Goal: Task Accomplishment & Management: Manage account settings

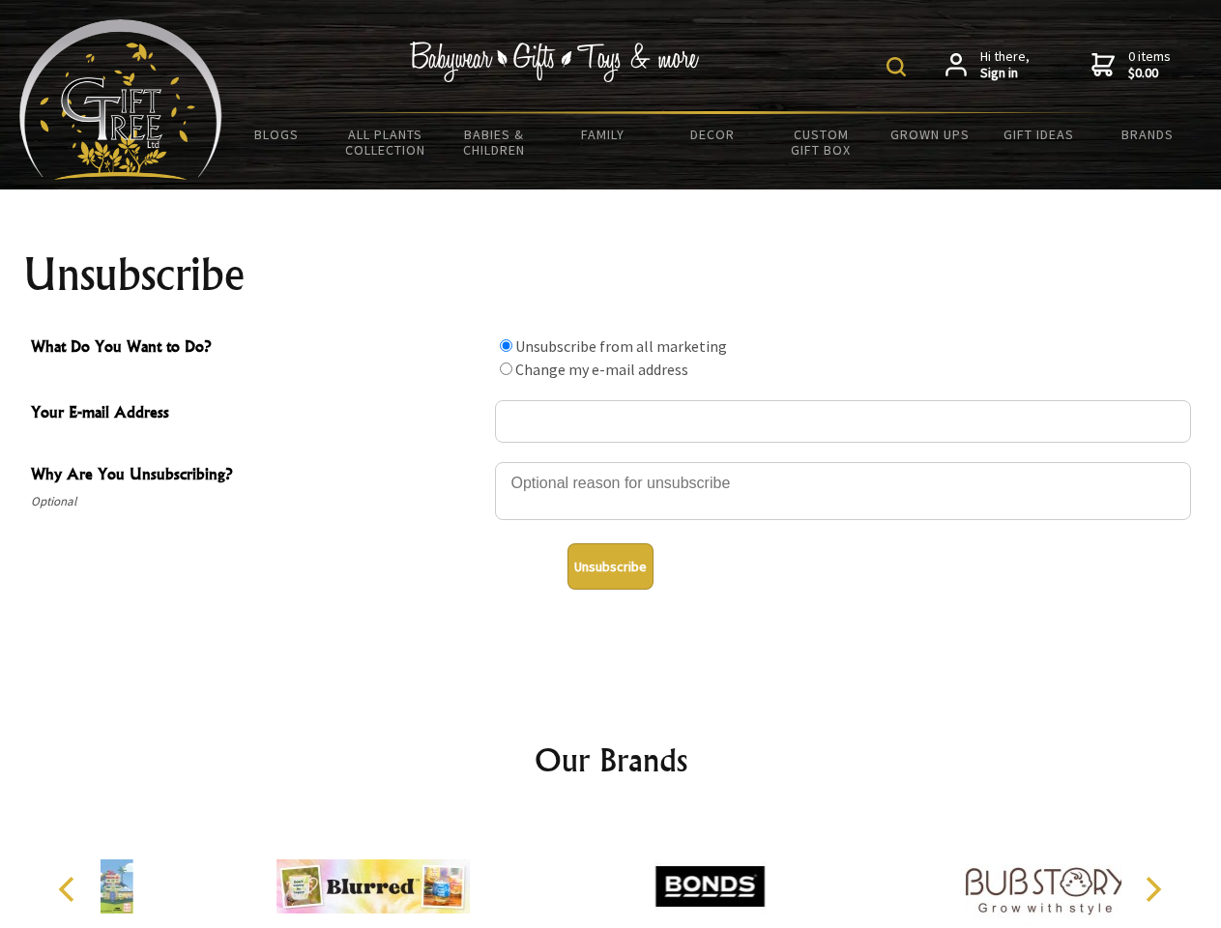
click at [899, 67] on img at bounding box center [896, 66] width 19 height 19
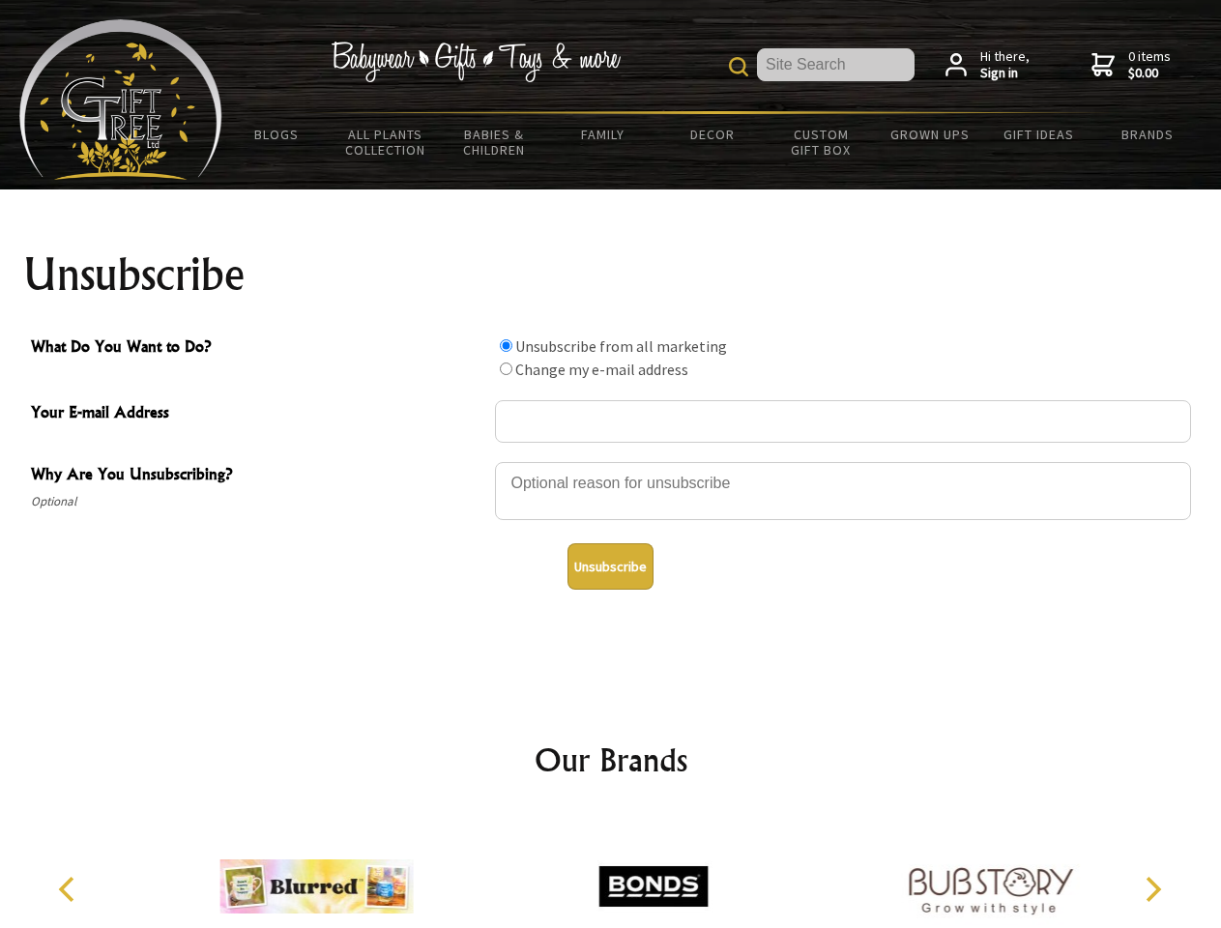
click at [611, 461] on div at bounding box center [843, 494] width 696 height 68
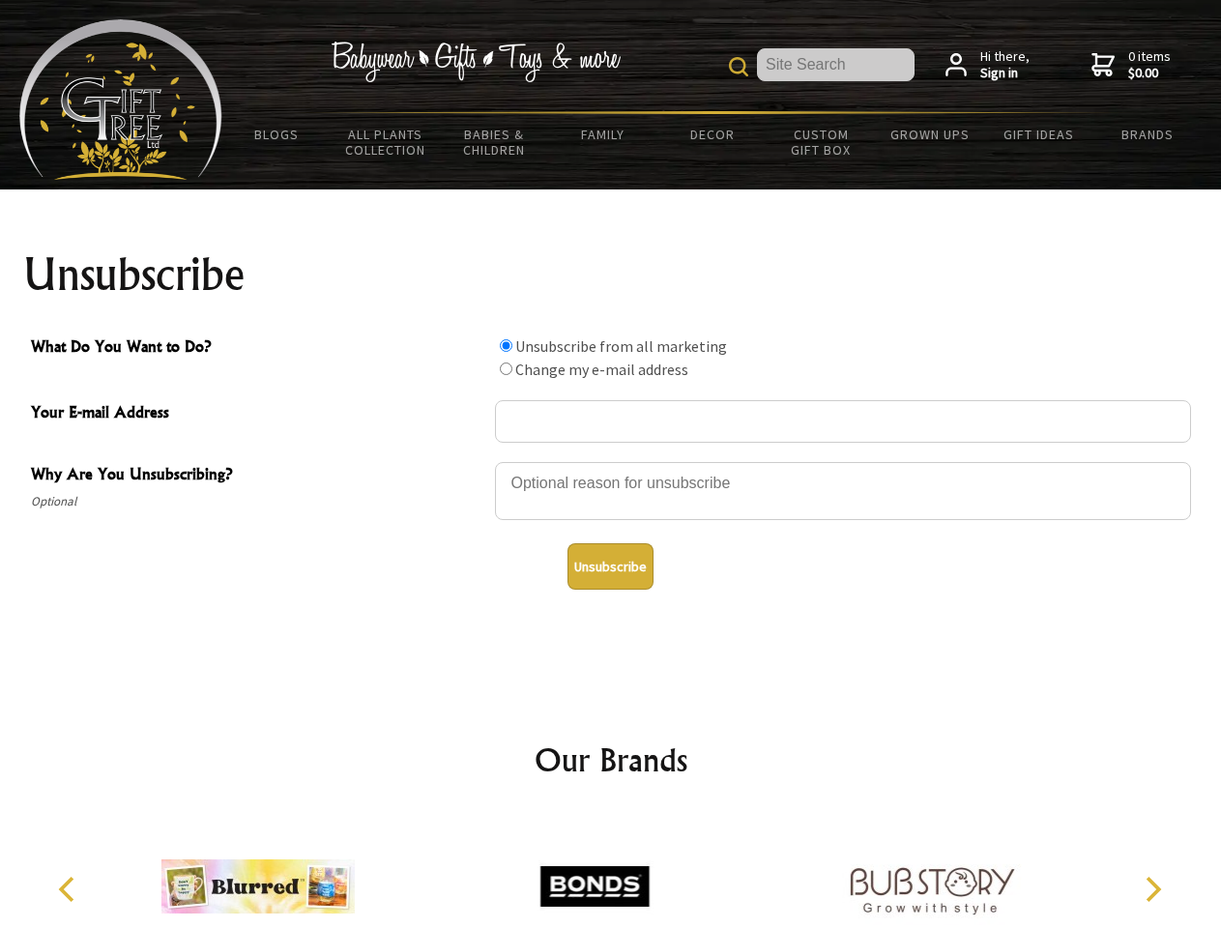
click at [506, 345] on input "What Do You Want to Do?" at bounding box center [506, 345] width 13 height 13
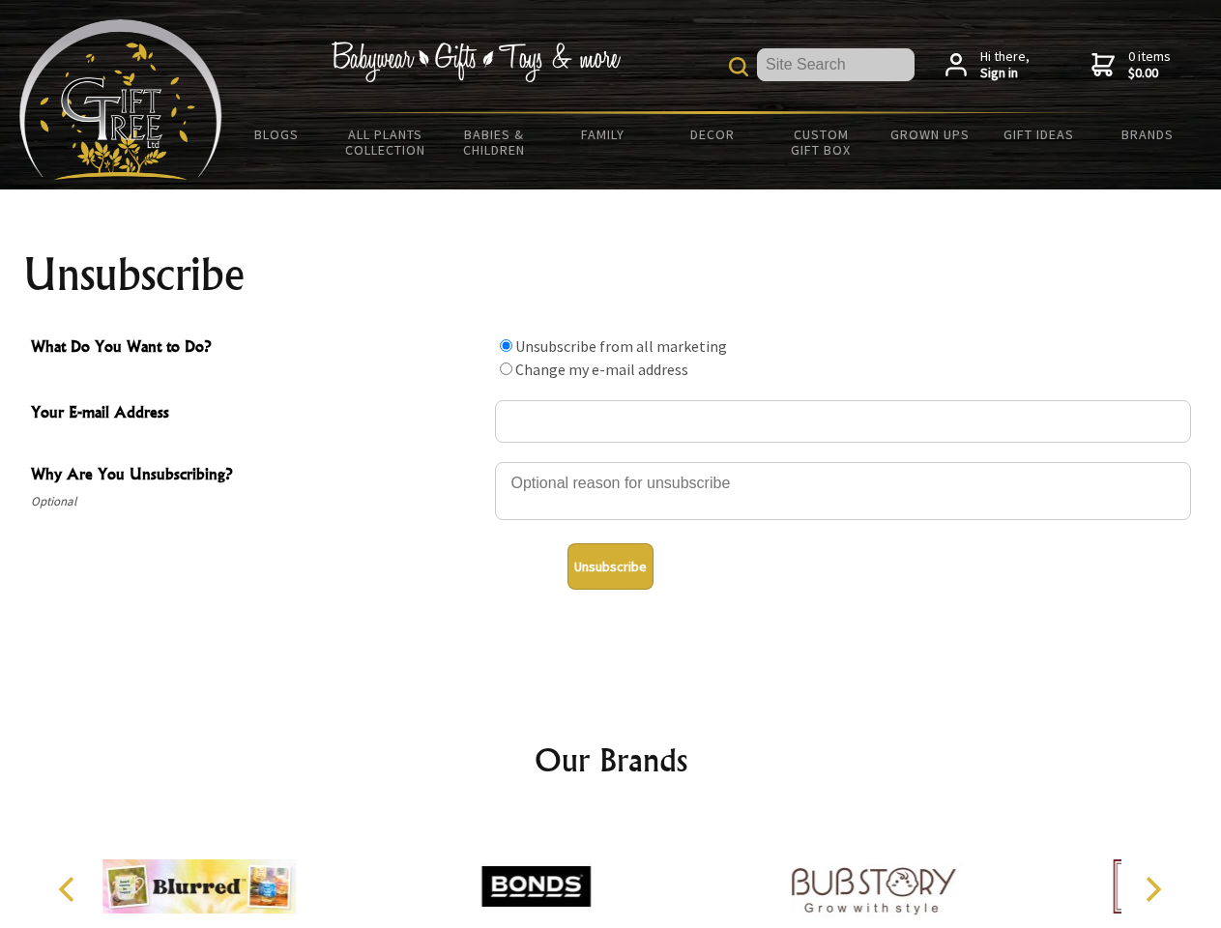
click at [506, 368] on input "What Do You Want to Do?" at bounding box center [506, 369] width 13 height 13
radio input "true"
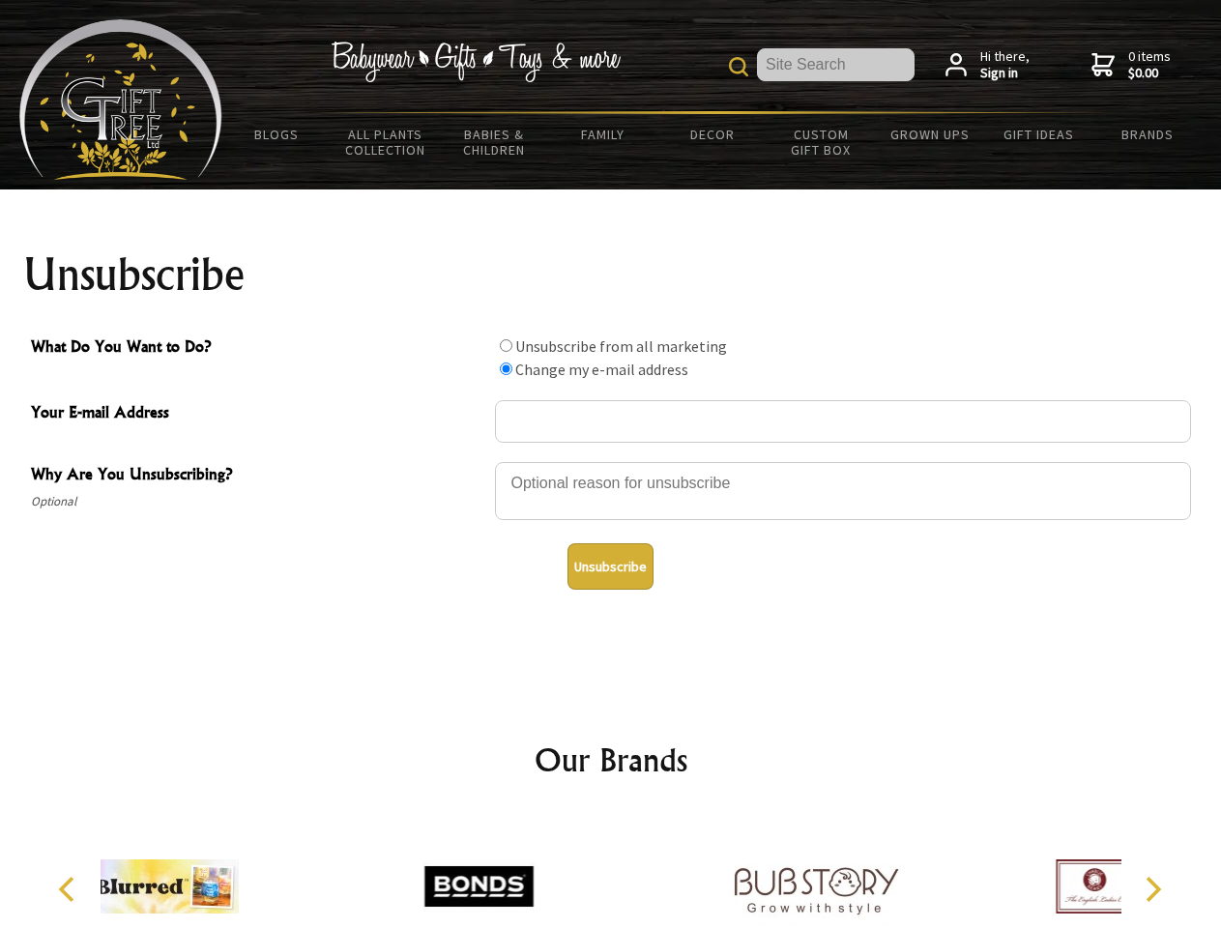
click at [610, 567] on button "Unsubscribe" at bounding box center [611, 566] width 86 height 46
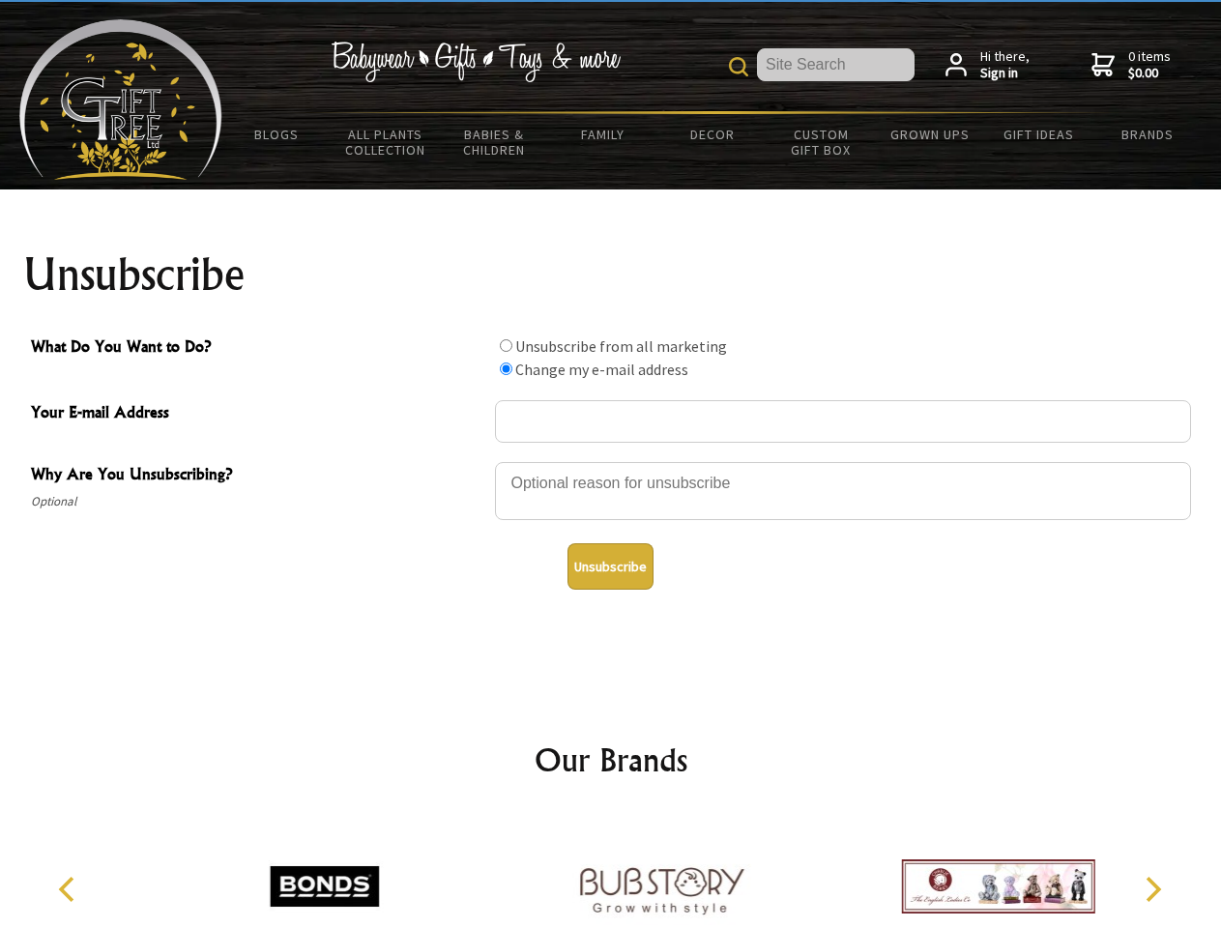
click at [70, 890] on icon "Previous" at bounding box center [68, 889] width 25 height 25
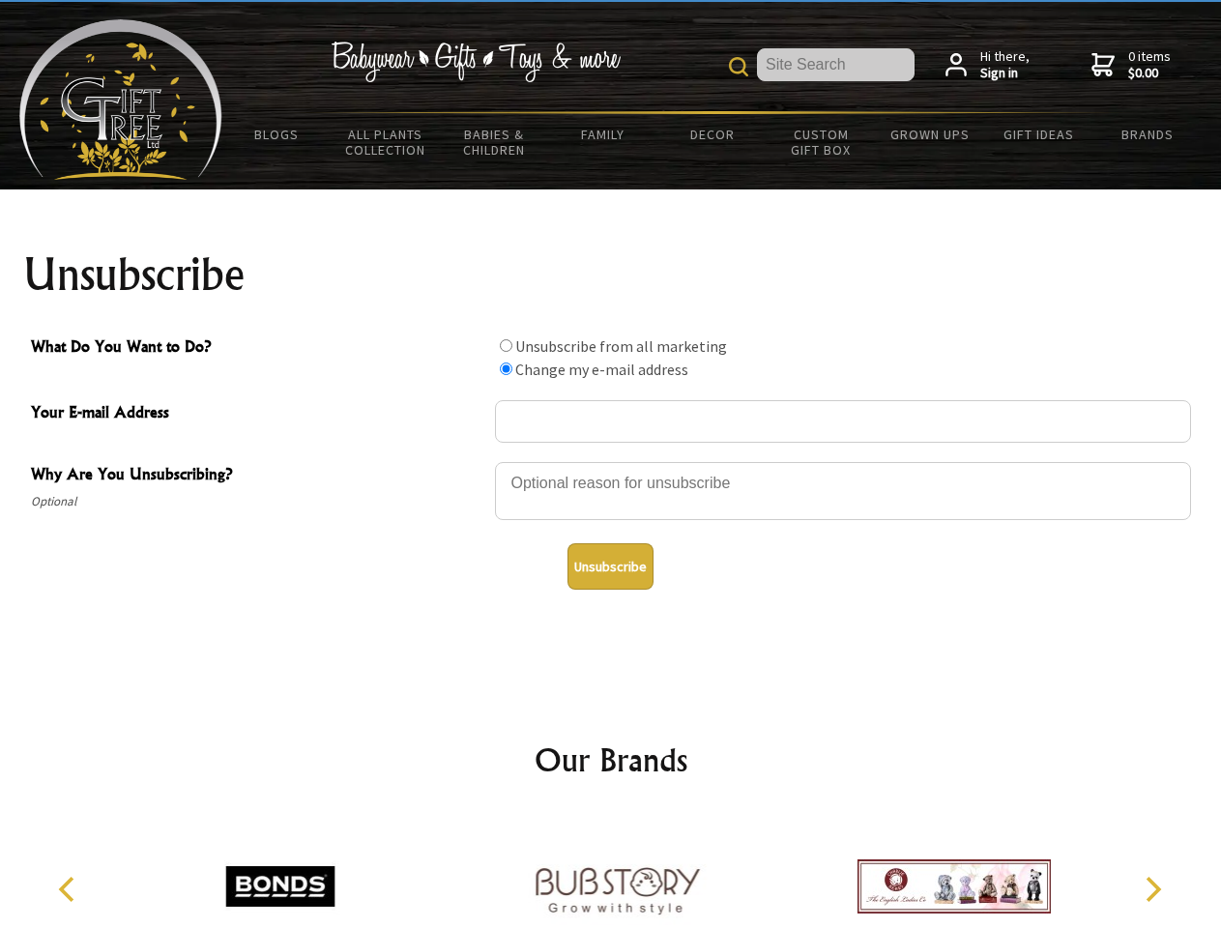
click at [1153, 890] on icon "Next" at bounding box center [1151, 889] width 25 height 25
